Goal: Task Accomplishment & Management: Complete application form

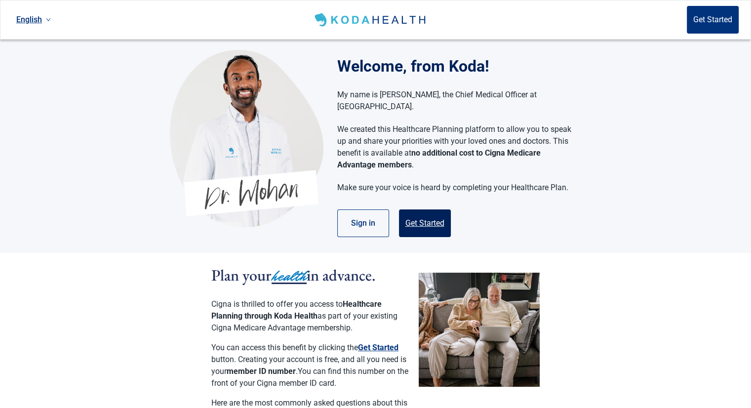
click at [417, 211] on button "Get Started" at bounding box center [425, 223] width 52 height 28
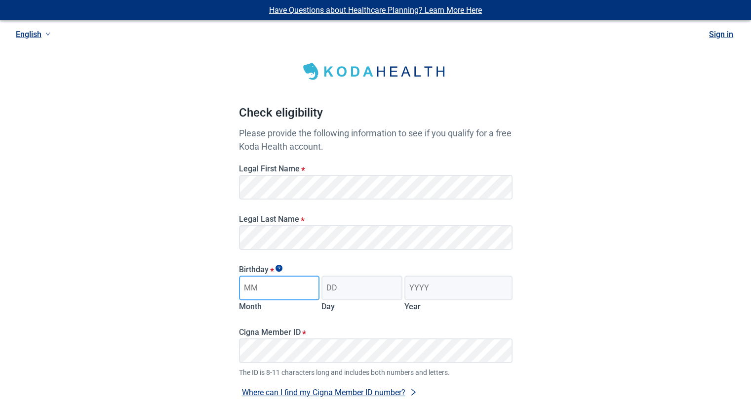
click at [278, 292] on input "Month" at bounding box center [279, 287] width 81 height 25
type input "07"
type input "20"
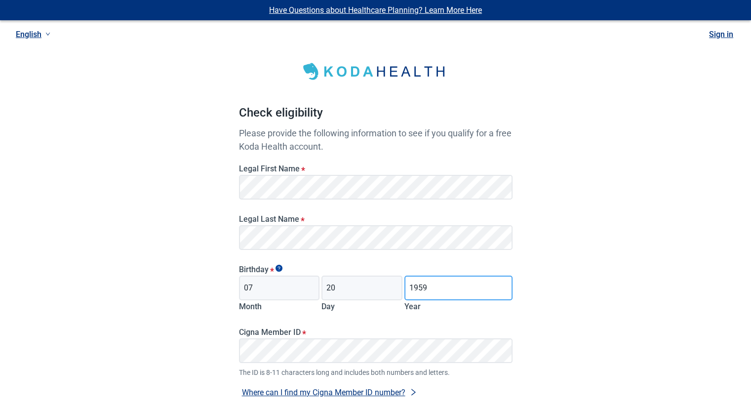
type input "1959"
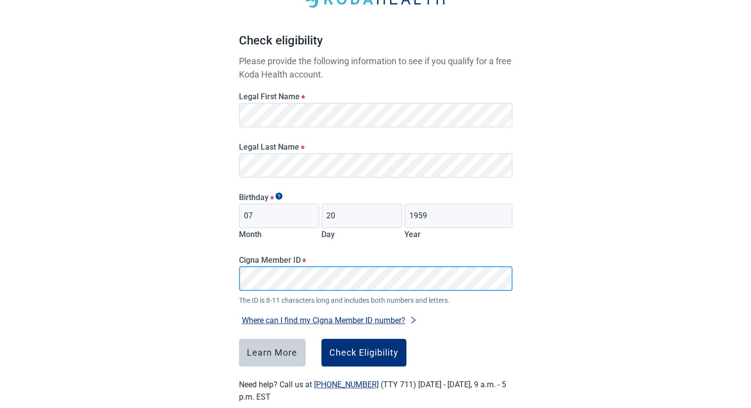
scroll to position [73, 0]
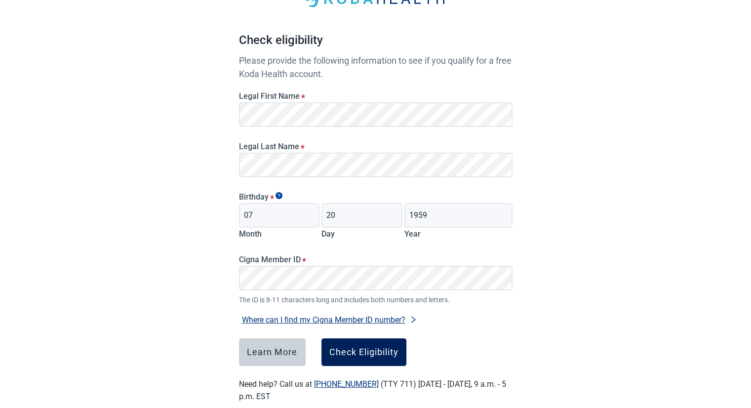
click at [383, 352] on div "Check Eligibility" at bounding box center [363, 352] width 69 height 10
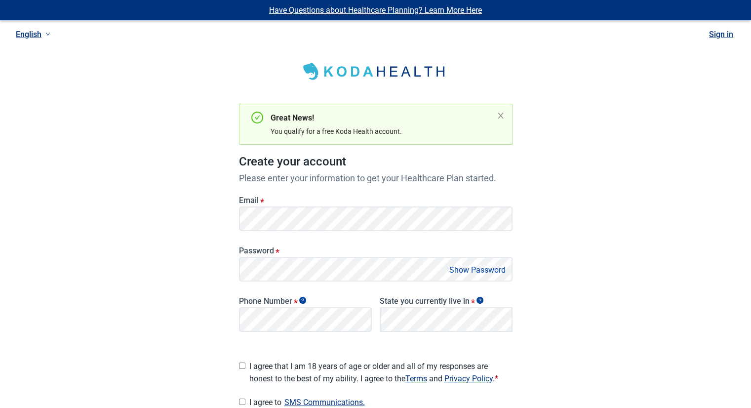
scroll to position [73, 0]
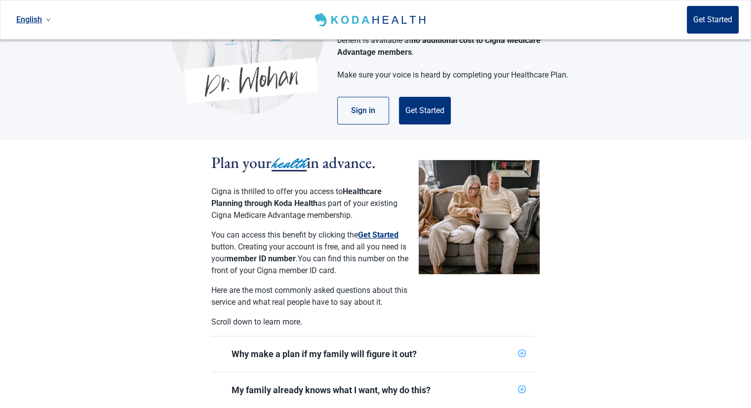
scroll to position [92, 0]
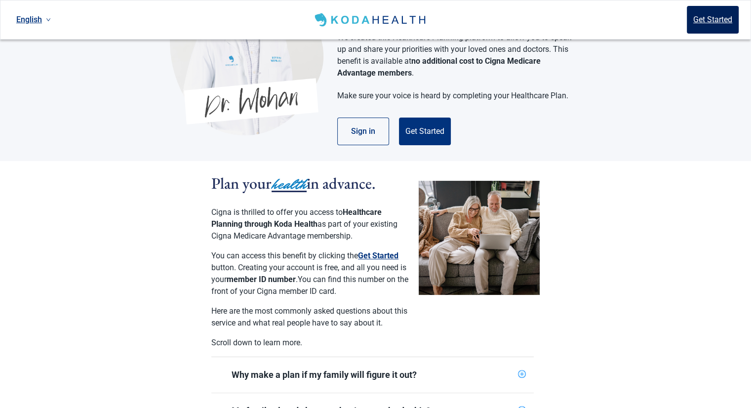
click at [702, 16] on button "Get Started" at bounding box center [713, 20] width 52 height 28
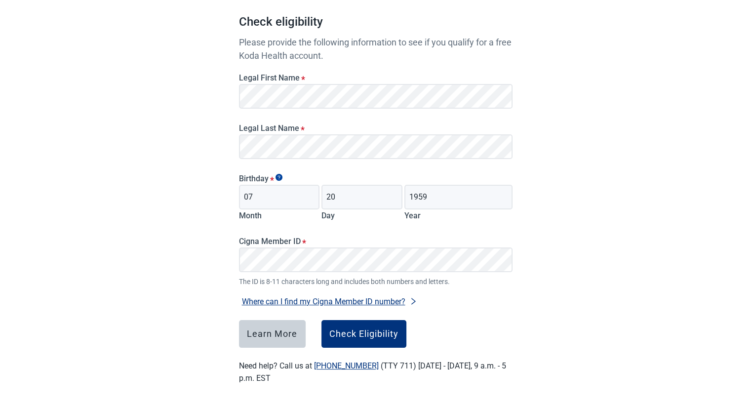
scroll to position [91, 0]
click at [359, 334] on div "Check Eligibility" at bounding box center [363, 334] width 69 height 10
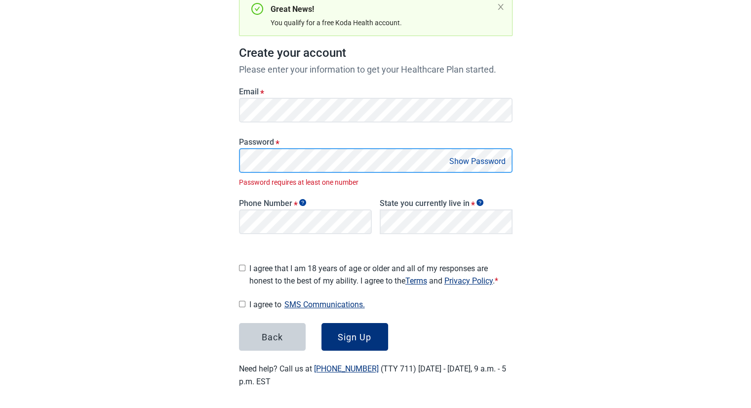
scroll to position [98, 0]
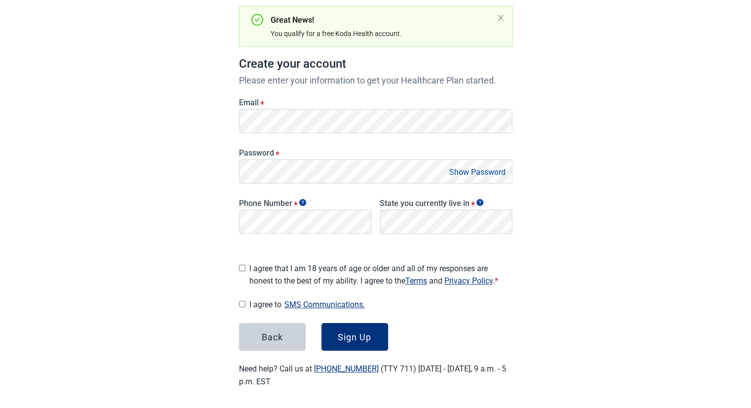
click at [474, 170] on button "Show Password" at bounding box center [477, 171] width 62 height 13
click at [228, 267] on main "Great News! You qualify for a free Koda Health account. Create your account Ple…" at bounding box center [375, 164] width 321 height 493
click at [235, 258] on main "Great News! You qualify for a free Koda Health account. Create your account Ple…" at bounding box center [375, 164] width 321 height 493
click at [242, 265] on input "I agree that I am 18 years of age or older and all of my responses are honest t…" at bounding box center [242, 268] width 6 height 6
checkbox input "true"
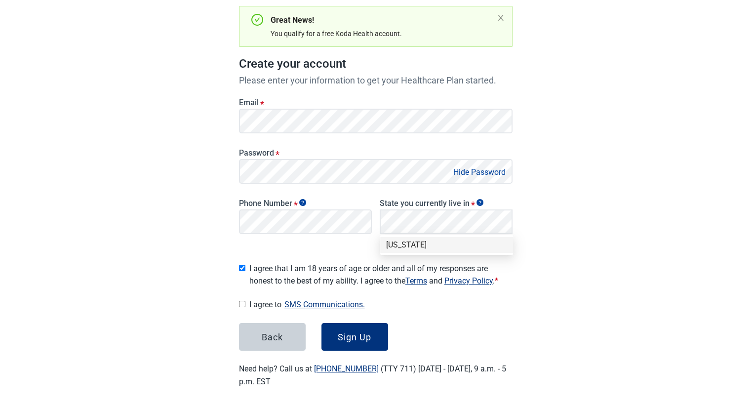
click at [400, 243] on div "[US_STATE]" at bounding box center [446, 244] width 121 height 11
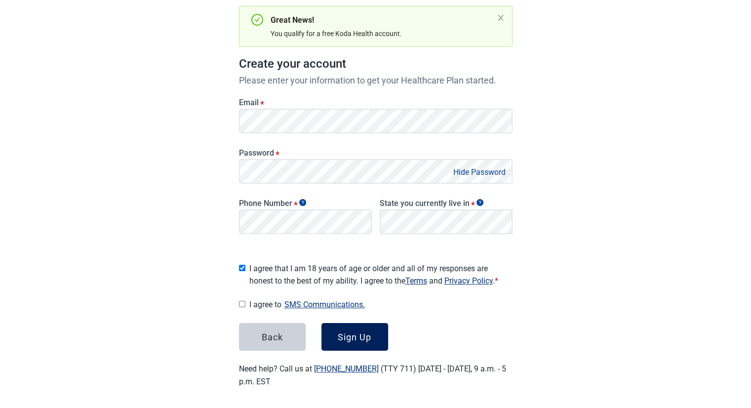
click at [347, 332] on div "Sign Up" at bounding box center [355, 337] width 34 height 10
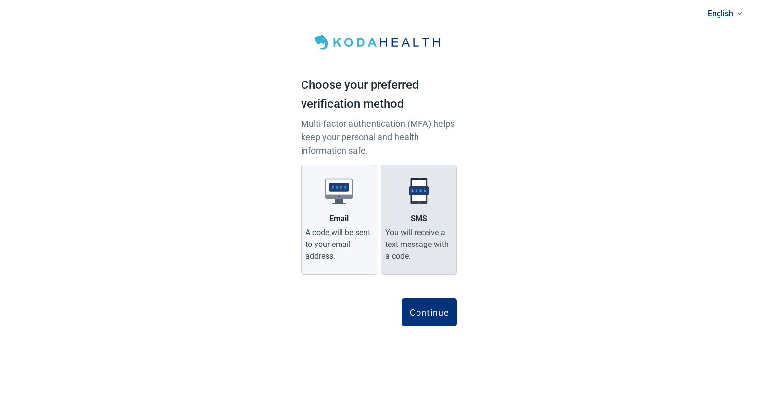
click at [419, 216] on div "SMS" at bounding box center [419, 219] width 17 height 12
click at [0, 0] on input "SMS You will receive a text message with a code." at bounding box center [0, 0] width 0 height 0
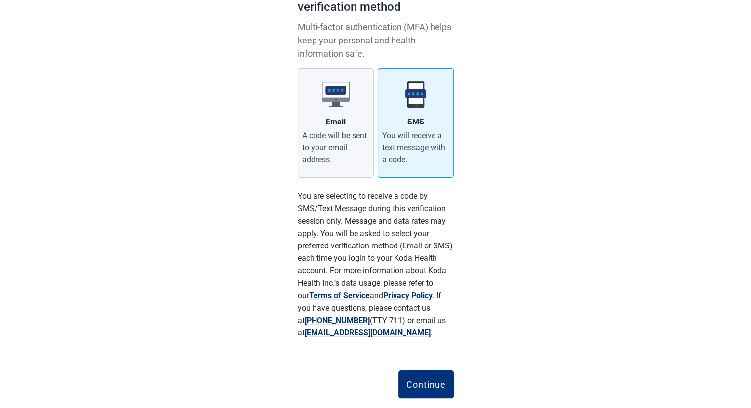
scroll to position [118, 0]
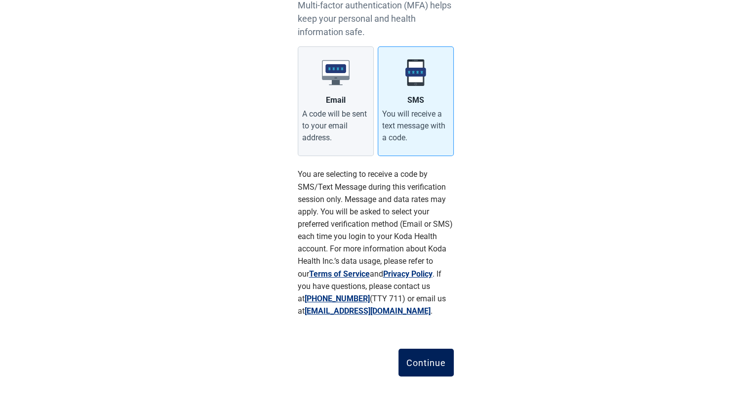
click at [423, 359] on div "Continue" at bounding box center [425, 362] width 39 height 10
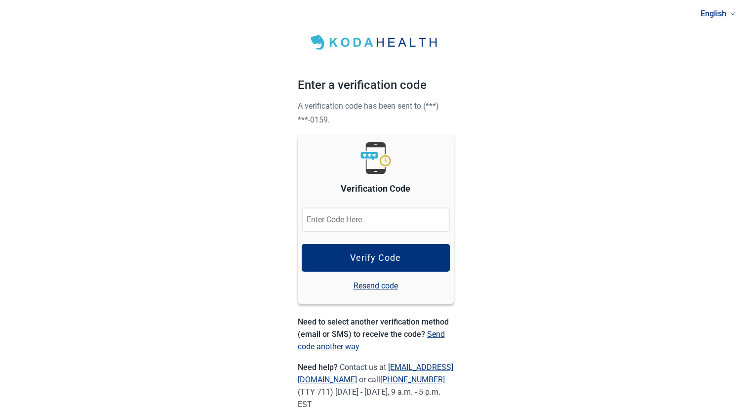
click at [348, 207] on input "Verification Code" at bounding box center [376, 219] width 148 height 25
type input "889362"
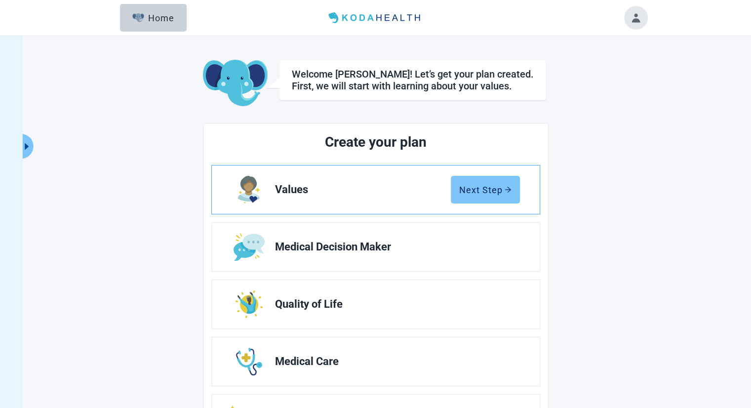
click at [474, 186] on div "Next Step" at bounding box center [485, 190] width 52 height 10
